Goal: Information Seeking & Learning: Understand process/instructions

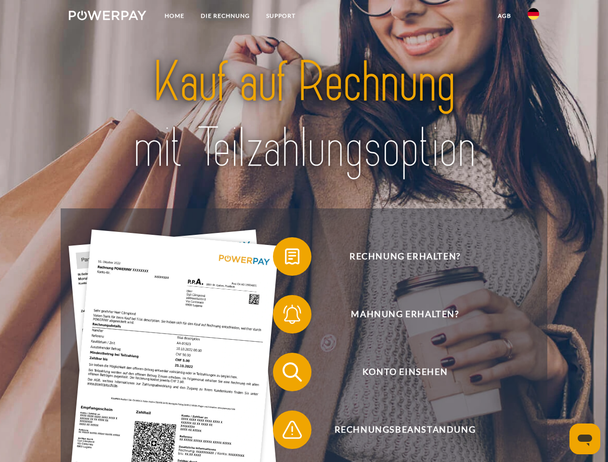
click at [107, 17] on img at bounding box center [107, 16] width 77 height 10
click at [533, 17] on img at bounding box center [533, 14] width 12 height 12
click at [504, 16] on link "agb" at bounding box center [504, 15] width 30 height 17
click at [285, 258] on span at bounding box center [278, 256] width 48 height 48
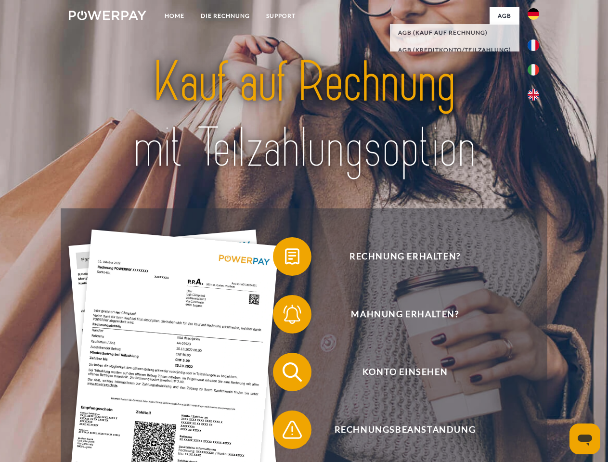
click at [285, 316] on span at bounding box center [278, 314] width 48 height 48
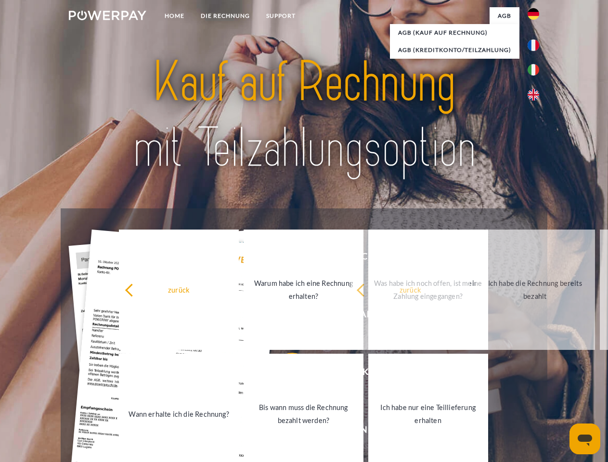
click at [285, 374] on link "Bis wann muss die Rechnung bezahlt werden?" at bounding box center [303, 414] width 120 height 120
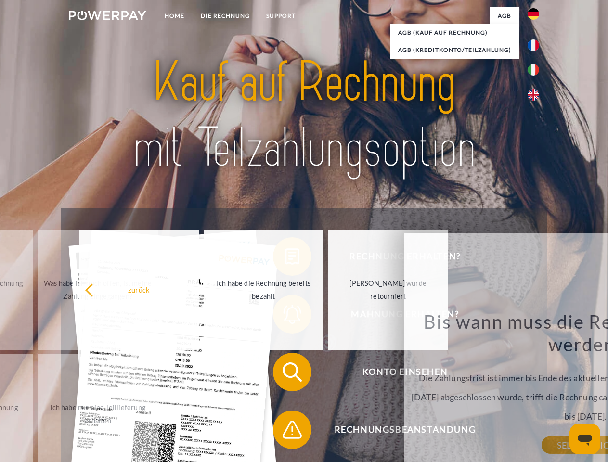
click at [285, 432] on span at bounding box center [278, 430] width 48 height 48
click at [585, 439] on icon "Messaging-Fenster öffnen" at bounding box center [584, 440] width 14 height 12
